Goal: Find specific page/section: Find specific page/section

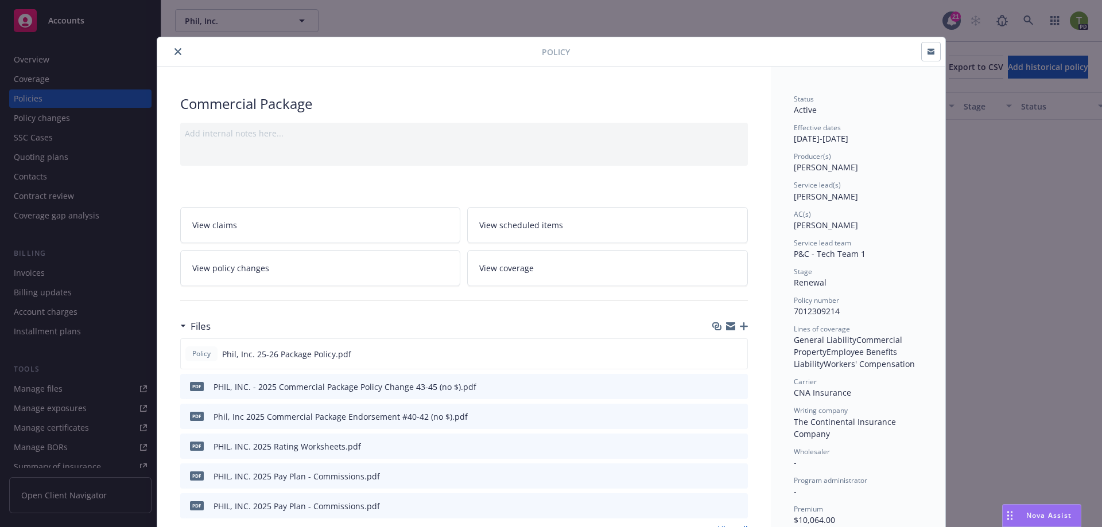
scroll to position [459, 0]
click at [174, 52] on icon "close" at bounding box center [177, 51] width 7 height 7
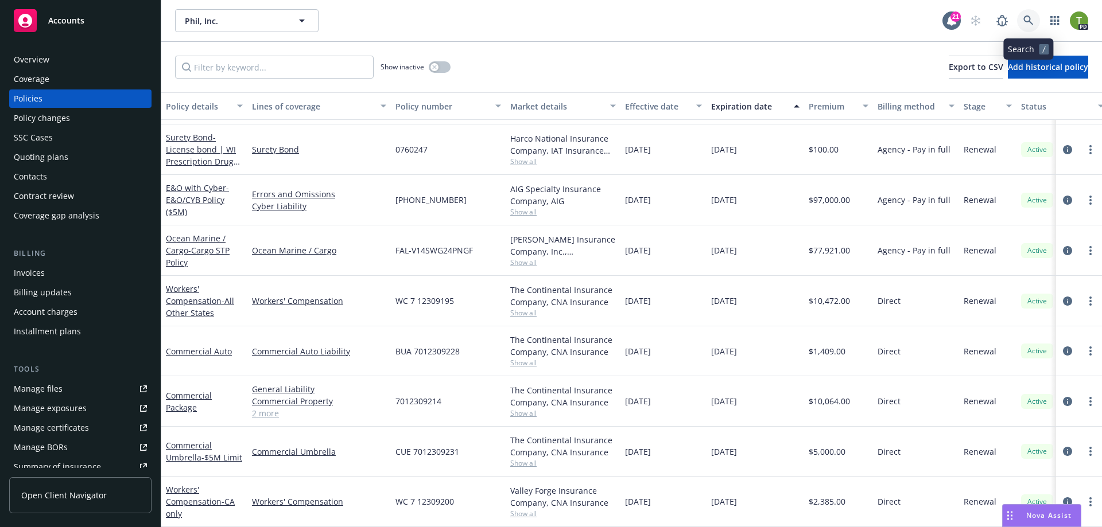
click at [1029, 16] on icon at bounding box center [1028, 20] width 10 height 10
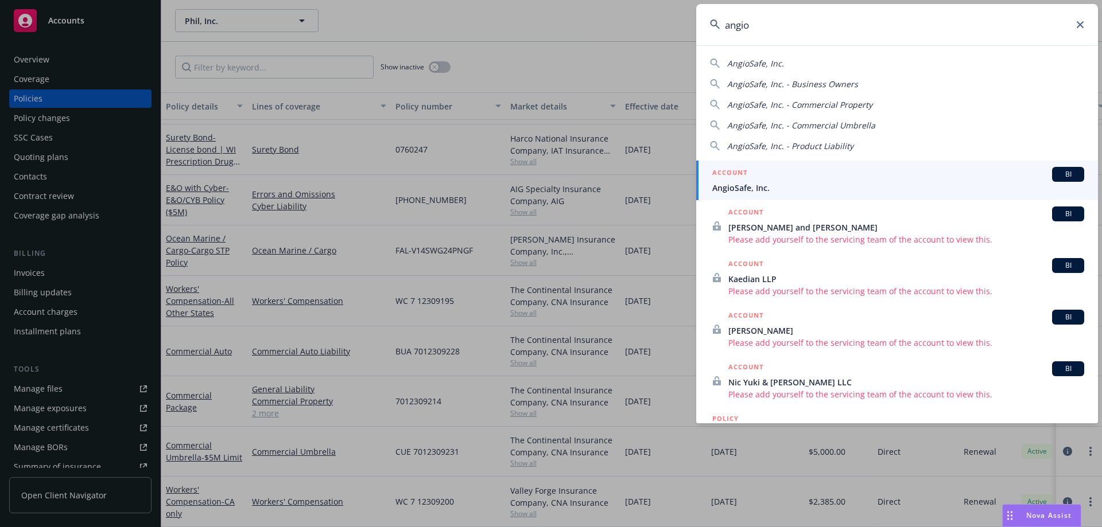
type input "angio"
click at [741, 181] on div "ACCOUNT BI" at bounding box center [898, 174] width 372 height 15
